Goal: Transaction & Acquisition: Register for event/course

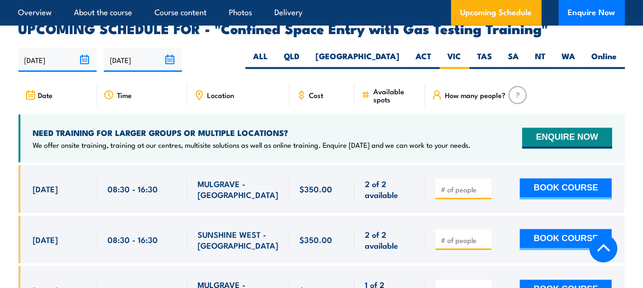
scroll to position [1694, 0]
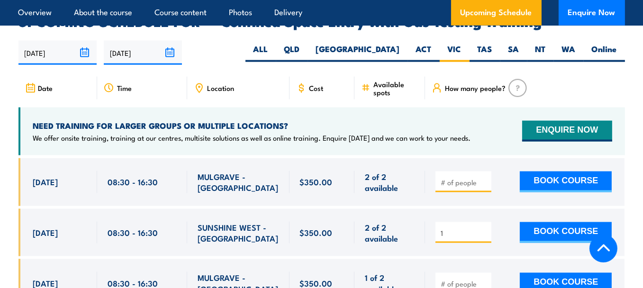
type input "1"
click at [484, 228] on input "1" at bounding box center [464, 232] width 47 height 9
click at [566, 222] on button "BOOK COURSE" at bounding box center [566, 232] width 92 height 21
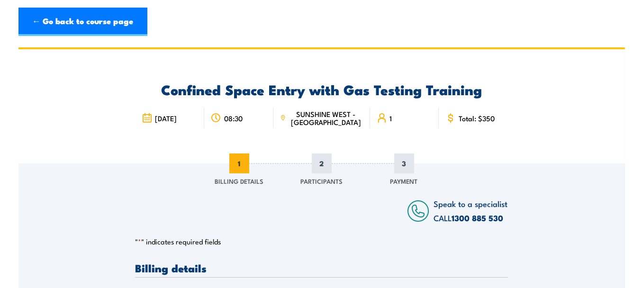
scroll to position [158, 0]
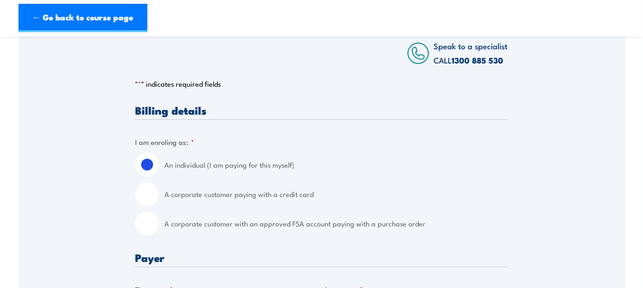
click at [152, 193] on input "A corporate customer paying with a credit card" at bounding box center [147, 195] width 24 height 24
radio input "true"
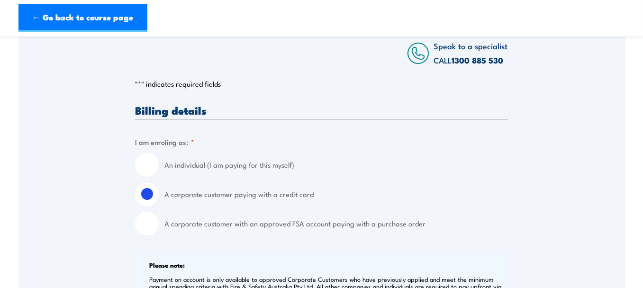
scroll to position [474, 0]
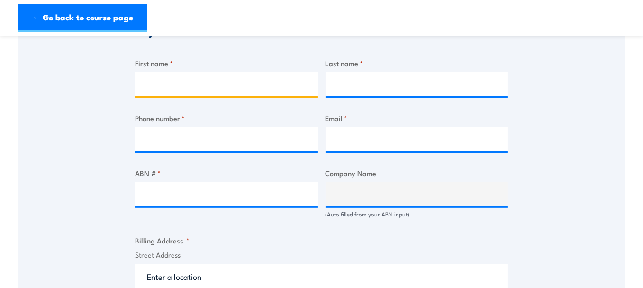
click at [219, 87] on input "First name *" at bounding box center [226, 85] width 183 height 24
type input "Wendy"
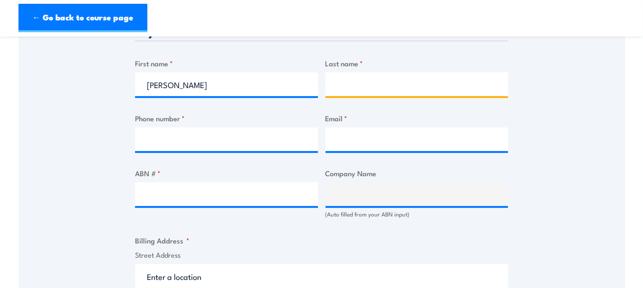
type input "Taljaard"
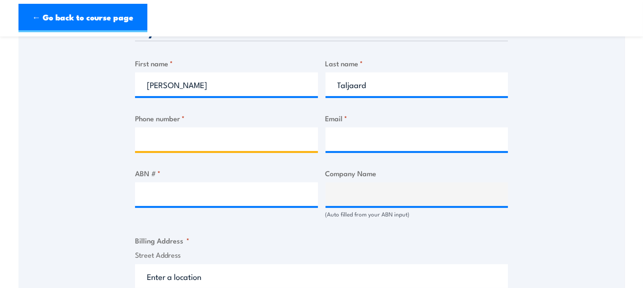
type input "0420552599"
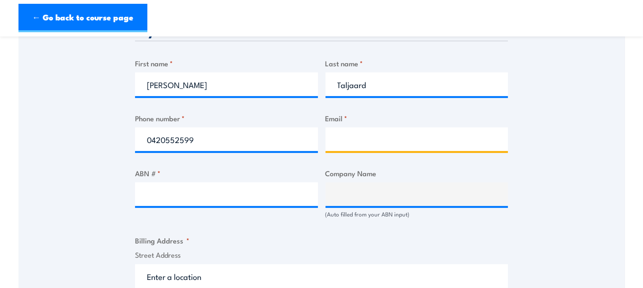
type input "wendy.taljaard@madegroup.com"
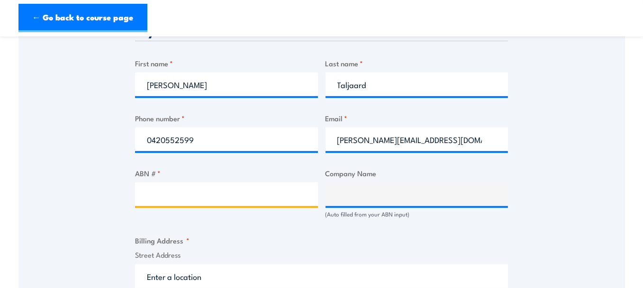
click at [200, 194] on input "ABN # *" at bounding box center [226, 195] width 183 height 24
click at [165, 195] on input "ABN # *" at bounding box center [226, 195] width 183 height 24
click at [160, 194] on input "ABN # *" at bounding box center [226, 195] width 183 height 24
type input "19009936574"
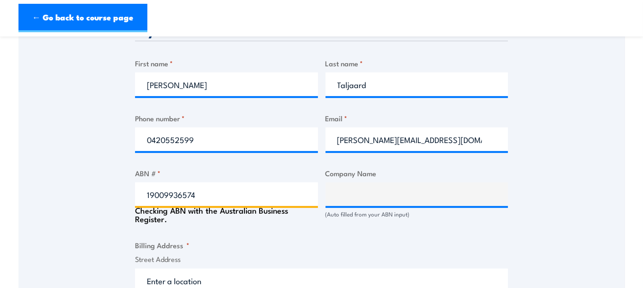
type input "MADE (AUST.) PTY LTD"
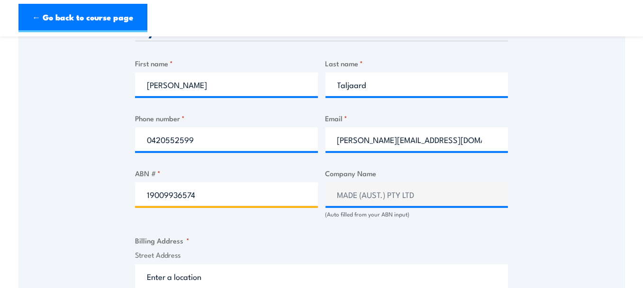
scroll to position [632, 0]
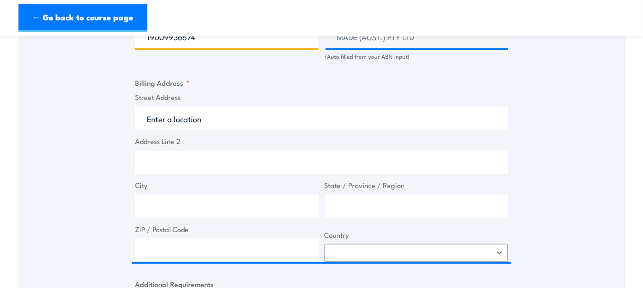
type input "19009936574"
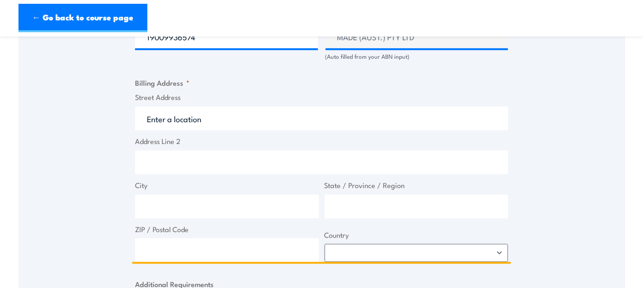
click at [165, 119] on input "Street Address" at bounding box center [321, 119] width 373 height 24
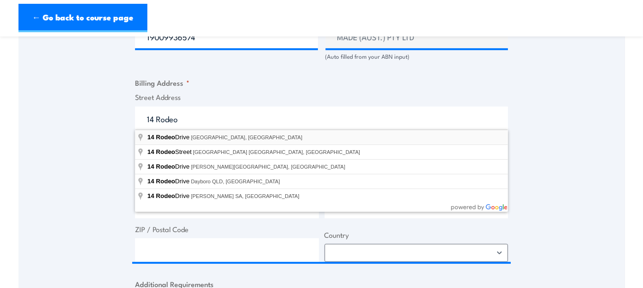
type input "14 Rodeo Drive, Dandenong South VIC, Australia"
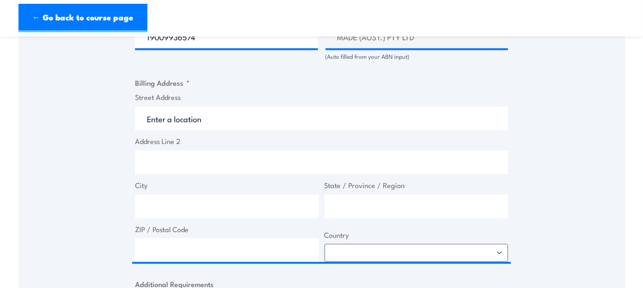
type input "14 Rodeo Dr"
type input "Dandenong South"
type input "Victoria"
type input "3175"
select select "Australia"
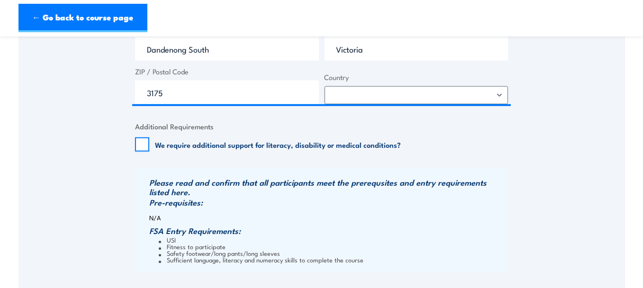
scroll to position [948, 0]
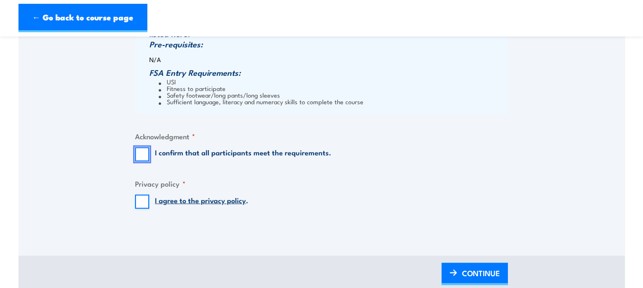
click at [142, 152] on input "I confirm that all participants meet the requirements." at bounding box center [142, 154] width 14 height 14
checkbox input "true"
click at [141, 201] on input "I agree to the privacy policy ." at bounding box center [142, 202] width 14 height 14
checkbox input "true"
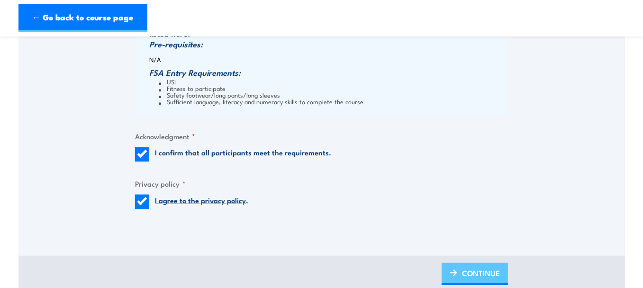
click at [482, 272] on span "CONTINUE" at bounding box center [481, 273] width 38 height 25
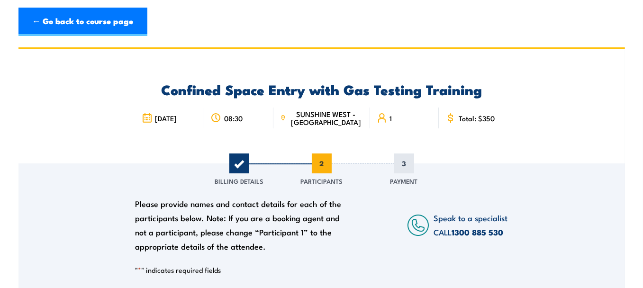
scroll to position [158, 0]
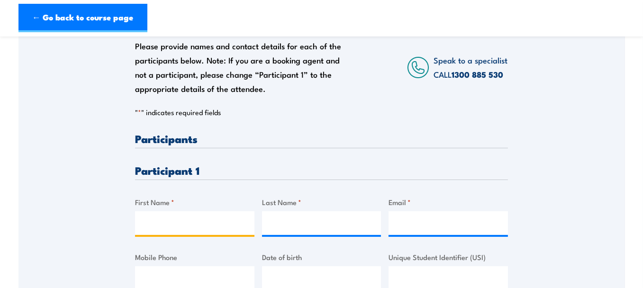
click at [173, 223] on input "First Name *" at bounding box center [194, 223] width 119 height 24
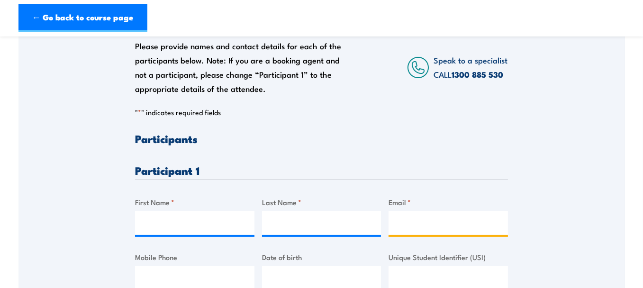
click at [410, 220] on input "Email *" at bounding box center [448, 223] width 119 height 24
paste input "scottphelan@hotmail.com"
type input "scottphelan@hotmail.com"
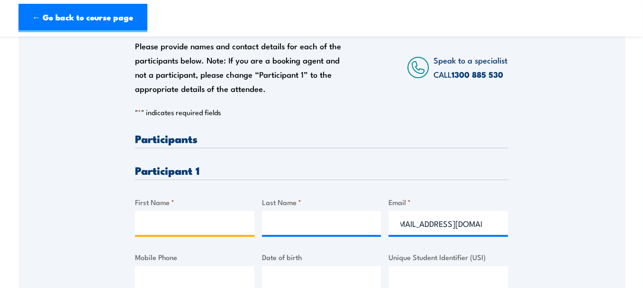
click at [163, 224] on input "First Name *" at bounding box center [194, 223] width 119 height 24
type input "Scott"
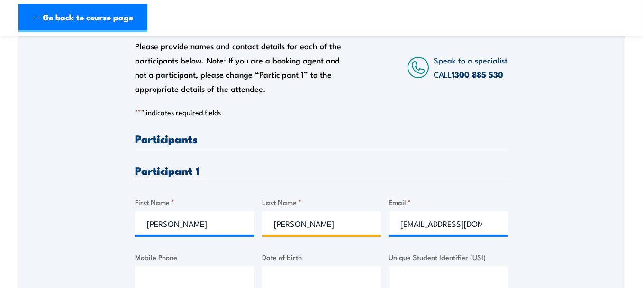
scroll to position [316, 0]
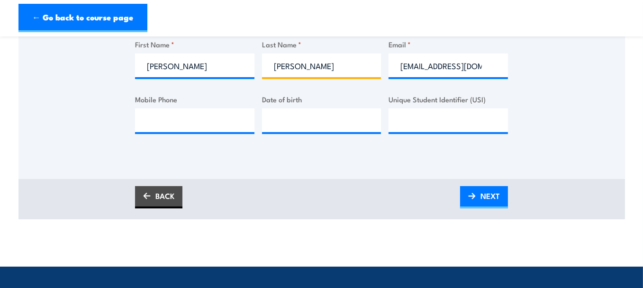
type input "Phelan"
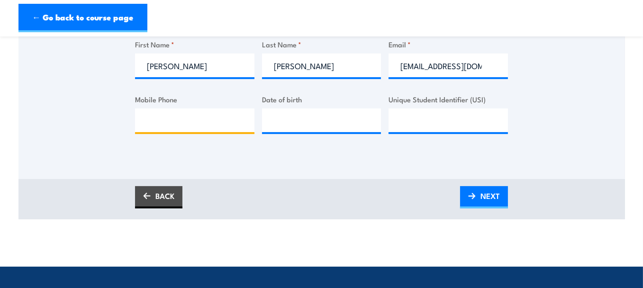
click at [161, 123] on input "Mobile Phone" at bounding box center [194, 121] width 119 height 24
click at [196, 119] on input "Mobile Phone" at bounding box center [194, 121] width 119 height 24
paste input "0403348700"
type input "0403348700"
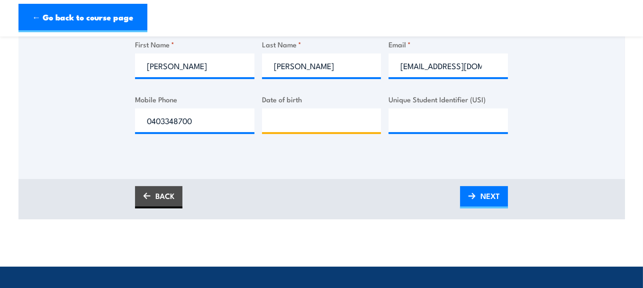
type input "__/__/____"
click at [290, 126] on input "__/__/____" at bounding box center [321, 121] width 119 height 24
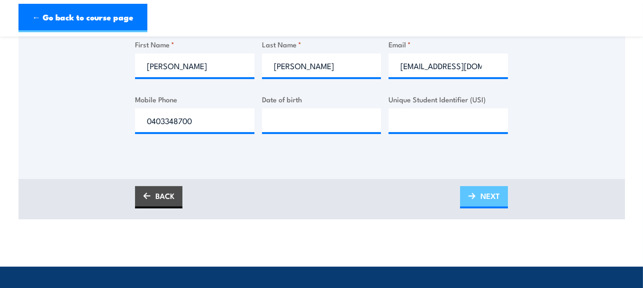
click at [484, 193] on span "NEXT" at bounding box center [490, 195] width 19 height 25
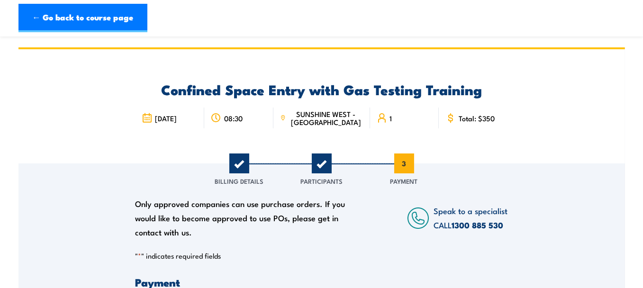
scroll to position [158, 0]
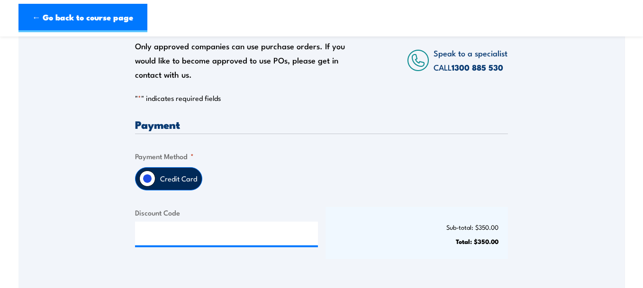
click at [172, 171] on label "Credit Card" at bounding box center [178, 179] width 46 height 22
click at [155, 171] on input "Credit Card" at bounding box center [147, 179] width 16 height 16
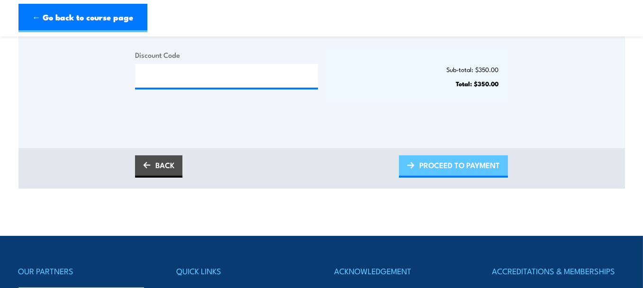
click at [460, 165] on span "PROCEED TO PAYMENT" at bounding box center [460, 165] width 81 height 25
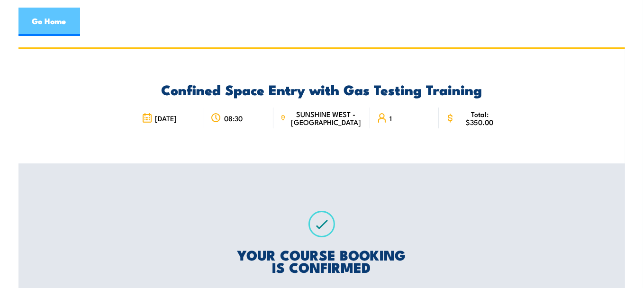
click at [43, 17] on link "Go Home" at bounding box center [49, 22] width 62 height 28
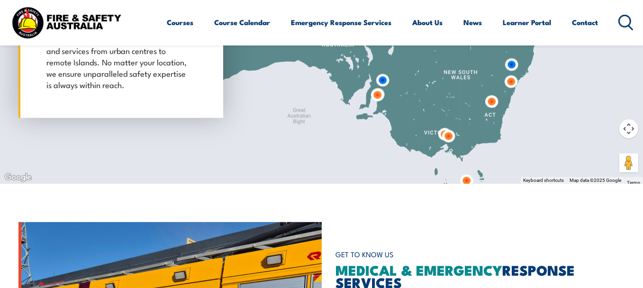
scroll to position [1264, 0]
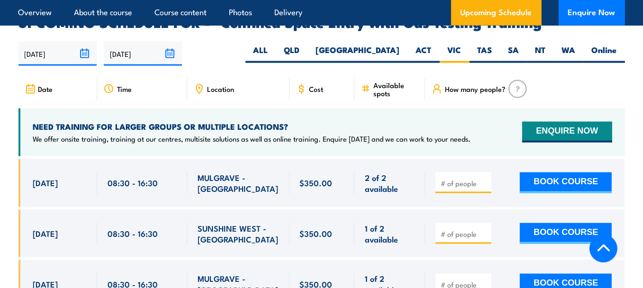
scroll to position [1694, 0]
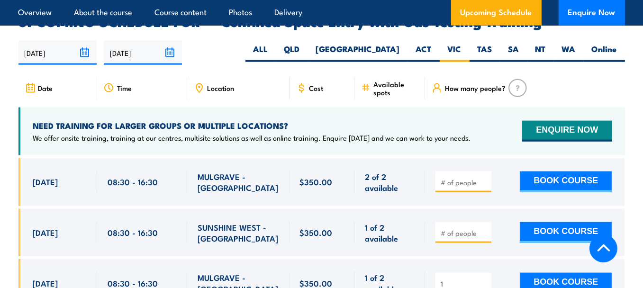
type input "1"
click at [486, 279] on input "1" at bounding box center [464, 283] width 47 height 9
click at [548, 273] on button "BOOK COURSE" at bounding box center [566, 283] width 92 height 21
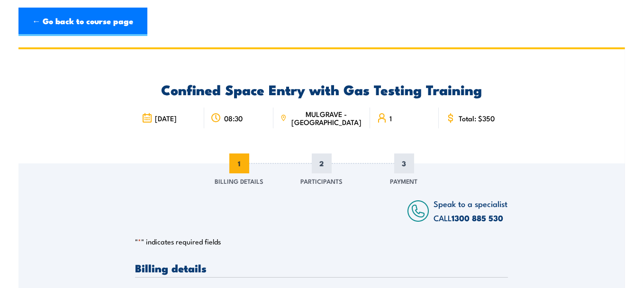
scroll to position [158, 0]
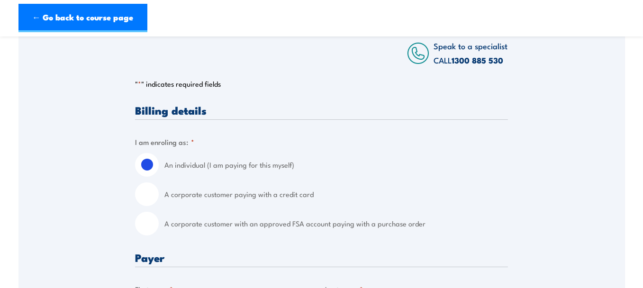
click at [151, 194] on input "A corporate customer paying with a credit card" at bounding box center [147, 195] width 24 height 24
radio input "true"
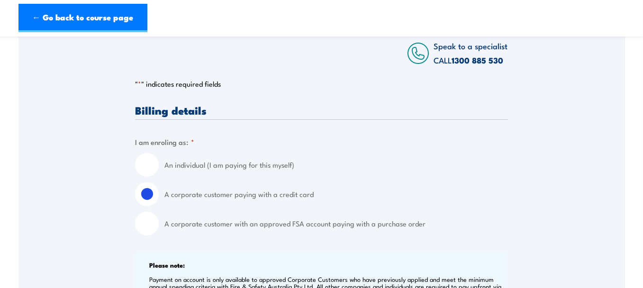
scroll to position [316, 0]
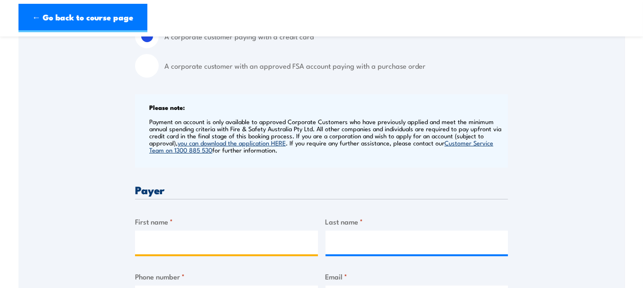
click at [158, 239] on input "First name *" at bounding box center [226, 243] width 183 height 24
type input "Wendy"
type input "Taljaard"
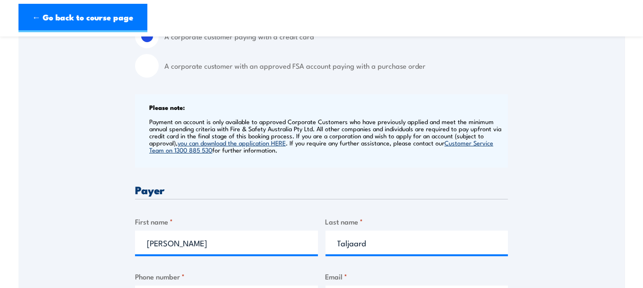
type input "0420552599"
type input "wendy.taljaard@madegroup.com"
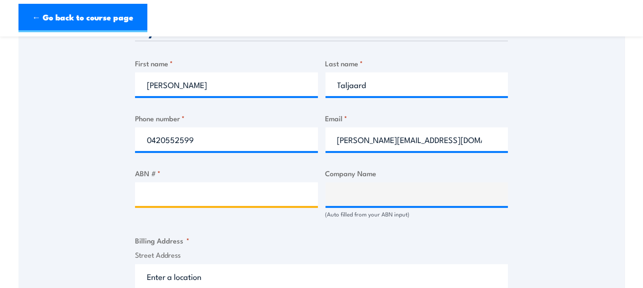
click at [173, 193] on input "ABN # *" at bounding box center [226, 195] width 183 height 24
click at [171, 197] on input "ABN # *" at bounding box center [226, 195] width 183 height 24
paste input "19009936574"
type input "19009936574"
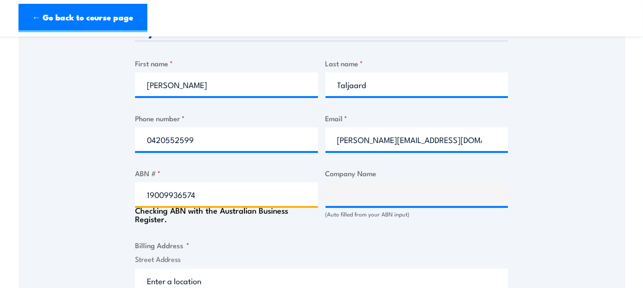
type input "MADE (AUST.) PTY LTD"
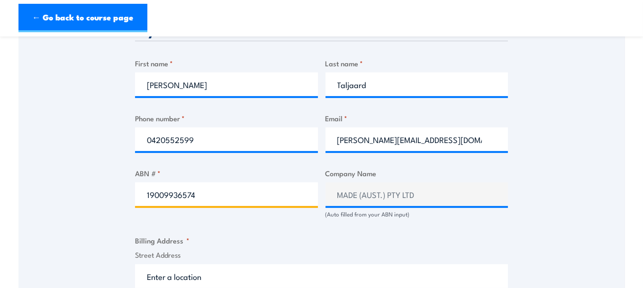
scroll to position [632, 0]
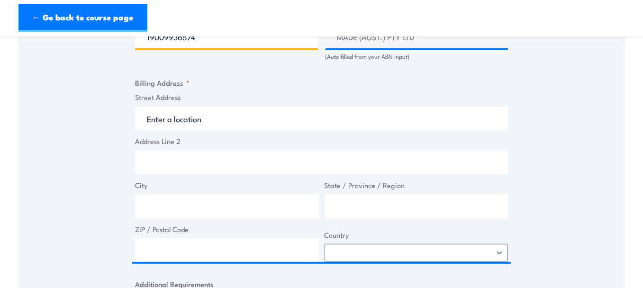
type input "19009936574"
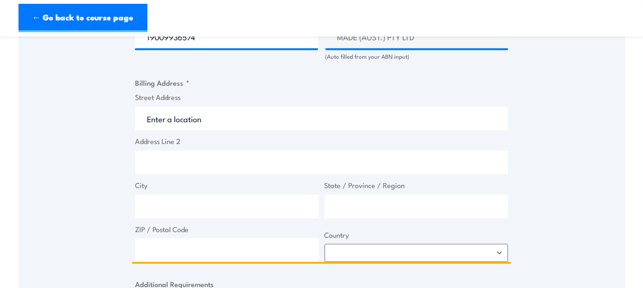
click at [179, 120] on input "Street Address" at bounding box center [321, 119] width 373 height 24
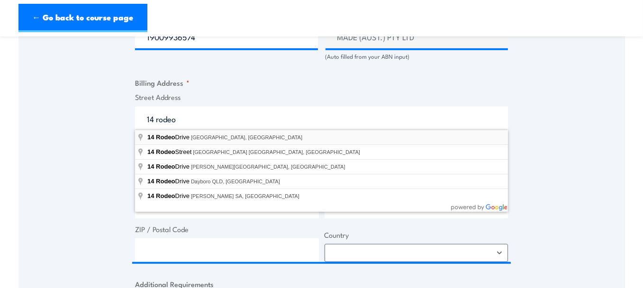
type input "14 Rodeo Drive, Dandenong South VIC, Australia"
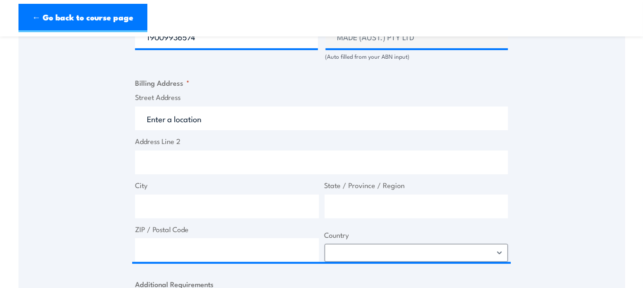
type input "14 Rodeo Dr"
type input "Dandenong South"
type input "Victoria"
type input "3175"
select select "Australia"
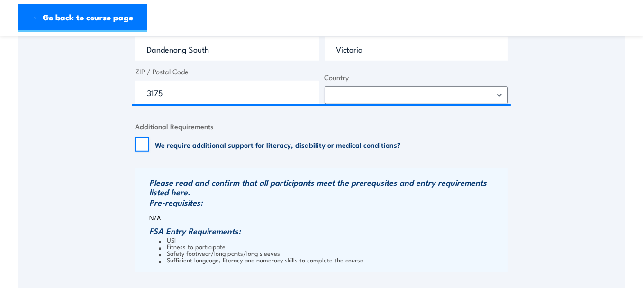
scroll to position [948, 0]
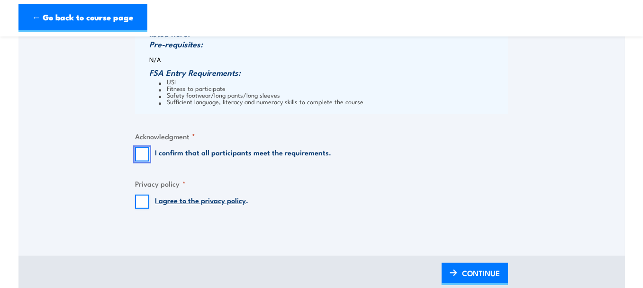
click at [137, 148] on input "I confirm that all participants meet the requirements." at bounding box center [142, 154] width 14 height 14
checkbox input "true"
click at [142, 199] on input "I agree to the privacy policy ." at bounding box center [142, 202] width 14 height 14
checkbox input "true"
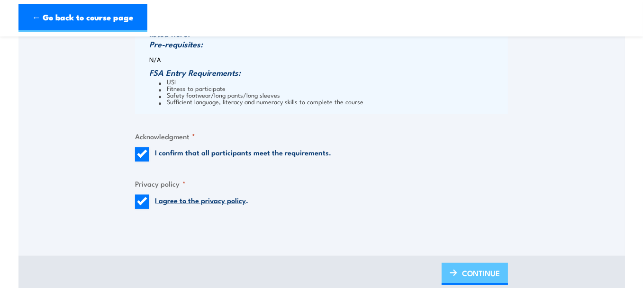
click at [471, 274] on span "CONTINUE" at bounding box center [481, 273] width 38 height 25
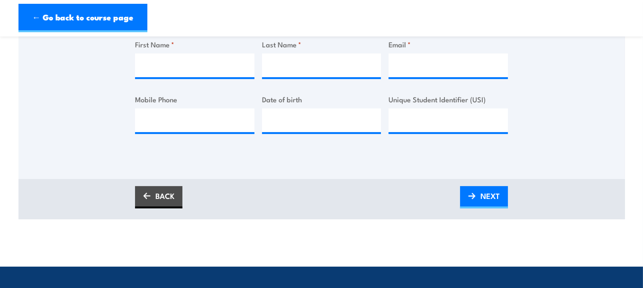
scroll to position [158, 0]
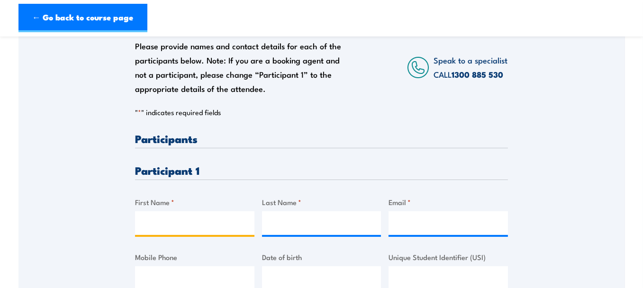
click at [196, 221] on input "First Name *" at bounding box center [194, 223] width 119 height 24
type input "Luke"
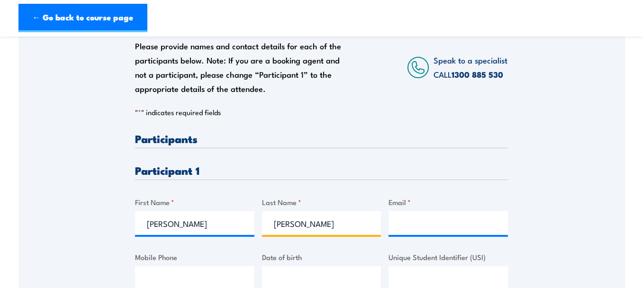
type input "Vivian"
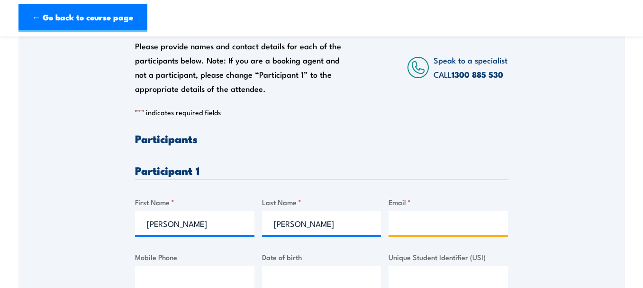
click at [440, 221] on input "Email *" at bounding box center [448, 223] width 119 height 24
paste input "lukevivian@hotmail.com"
type input "lukevivian@hotmail.com"
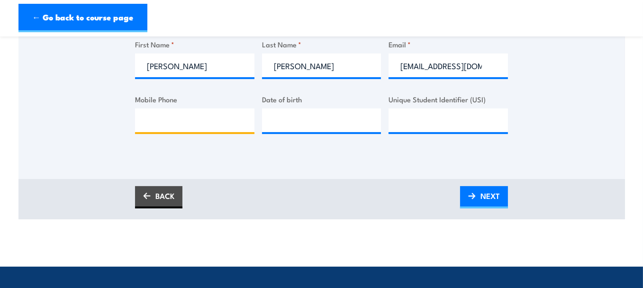
click at [154, 121] on input "Mobile Phone" at bounding box center [194, 121] width 119 height 24
paste input "0434122011"
type input "0434122011"
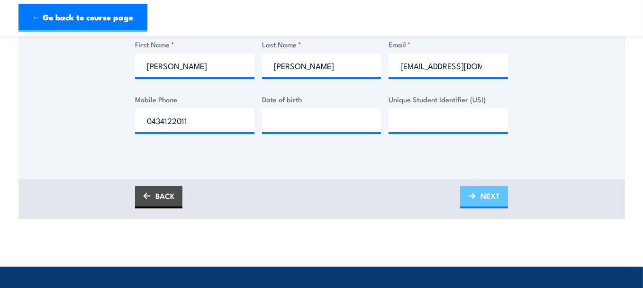
click at [482, 193] on span "NEXT" at bounding box center [490, 195] width 19 height 25
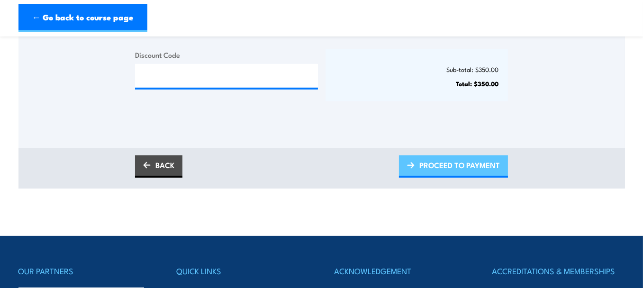
click at [430, 164] on span "PROCEED TO PAYMENT" at bounding box center [460, 165] width 81 height 25
